Goal: Task Accomplishment & Management: Manage account settings

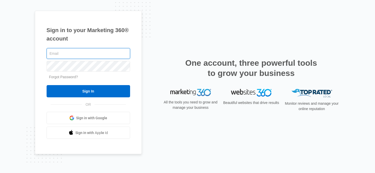
click at [69, 53] on input "text" at bounding box center [89, 53] width 84 height 11
click at [72, 52] on input "text" at bounding box center [89, 53] width 84 height 11
drag, startPoint x: 78, startPoint y: 55, endPoint x: 3, endPoint y: 63, distance: 75.7
click at [3, 63] on div "Sign in to your Marketing 360® account MyMargaux2019$ Forgot Password? Sign In …" at bounding box center [187, 86] width 375 height 173
type input "M"
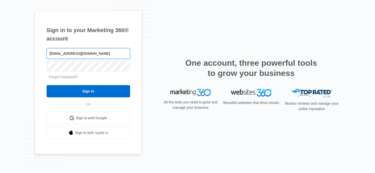
type input "[EMAIL_ADDRESS][DOMAIN_NAME]"
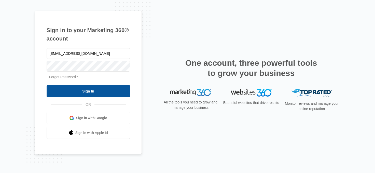
click at [87, 90] on input "Sign In" at bounding box center [89, 91] width 84 height 12
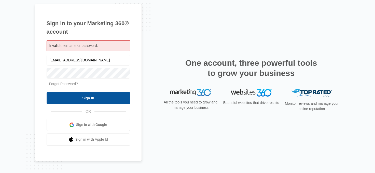
click at [85, 98] on input "Sign In" at bounding box center [89, 98] width 84 height 12
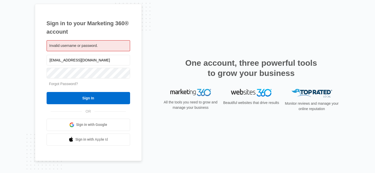
click at [66, 83] on link "Forgot Password?" at bounding box center [63, 84] width 29 height 4
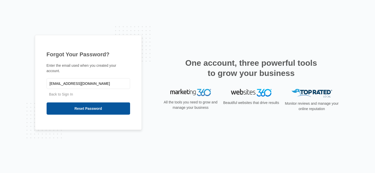
type input "[EMAIL_ADDRESS][DOMAIN_NAME]"
click at [83, 110] on input "Reset Password" at bounding box center [89, 108] width 84 height 12
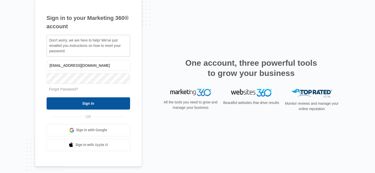
click at [85, 104] on input "Sign In" at bounding box center [89, 103] width 84 height 12
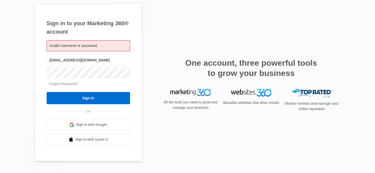
click at [62, 84] on link "Forgot Password?" at bounding box center [63, 84] width 29 height 4
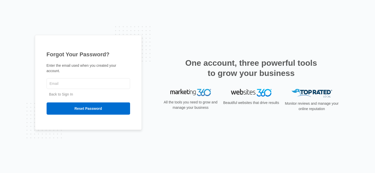
click at [61, 94] on link "Back to Sign In" at bounding box center [61, 94] width 24 height 4
